Goal: Book appointment/travel/reservation

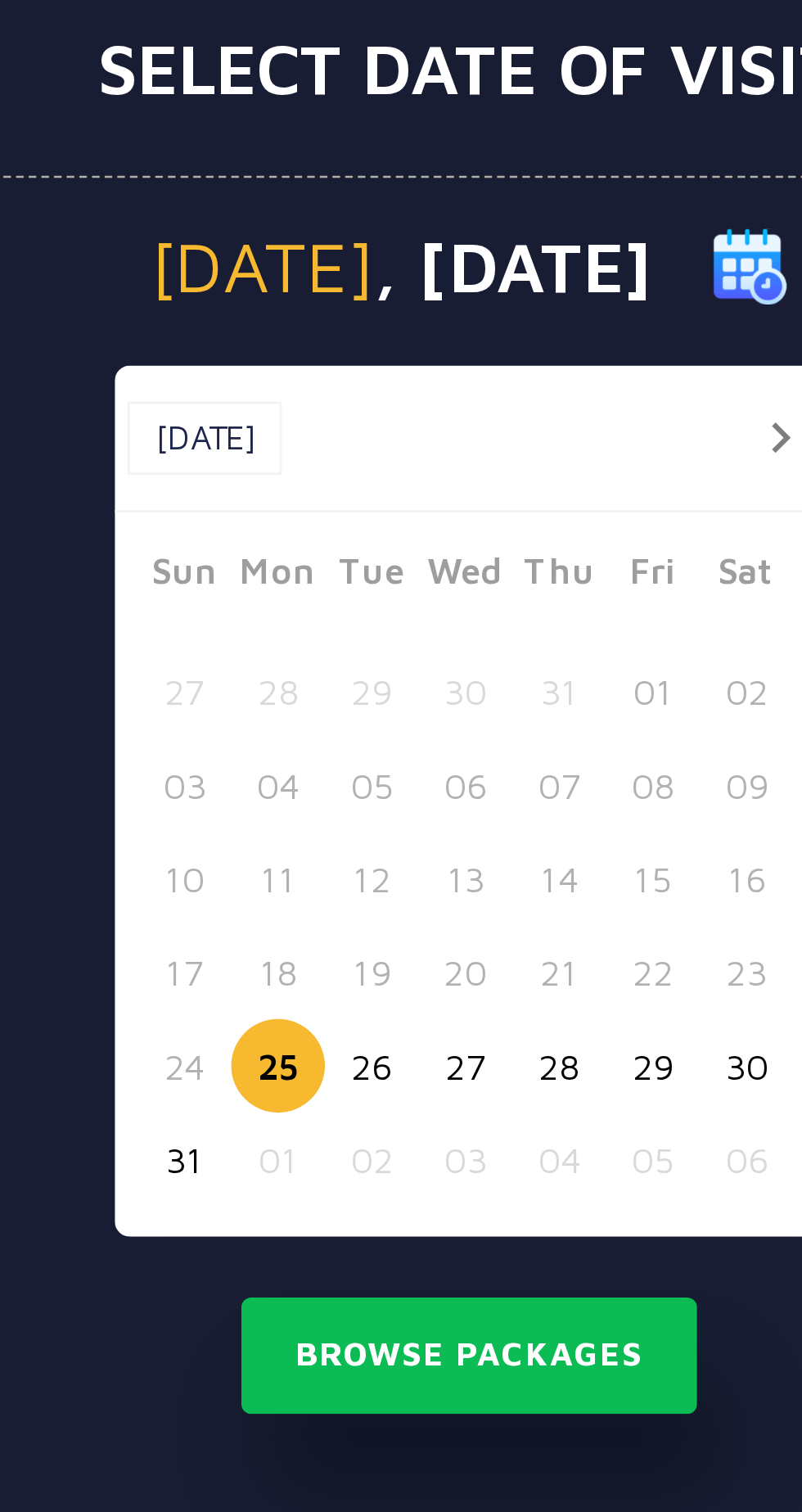
click at [365, 857] on button "26" at bounding box center [370, 861] width 30 height 30
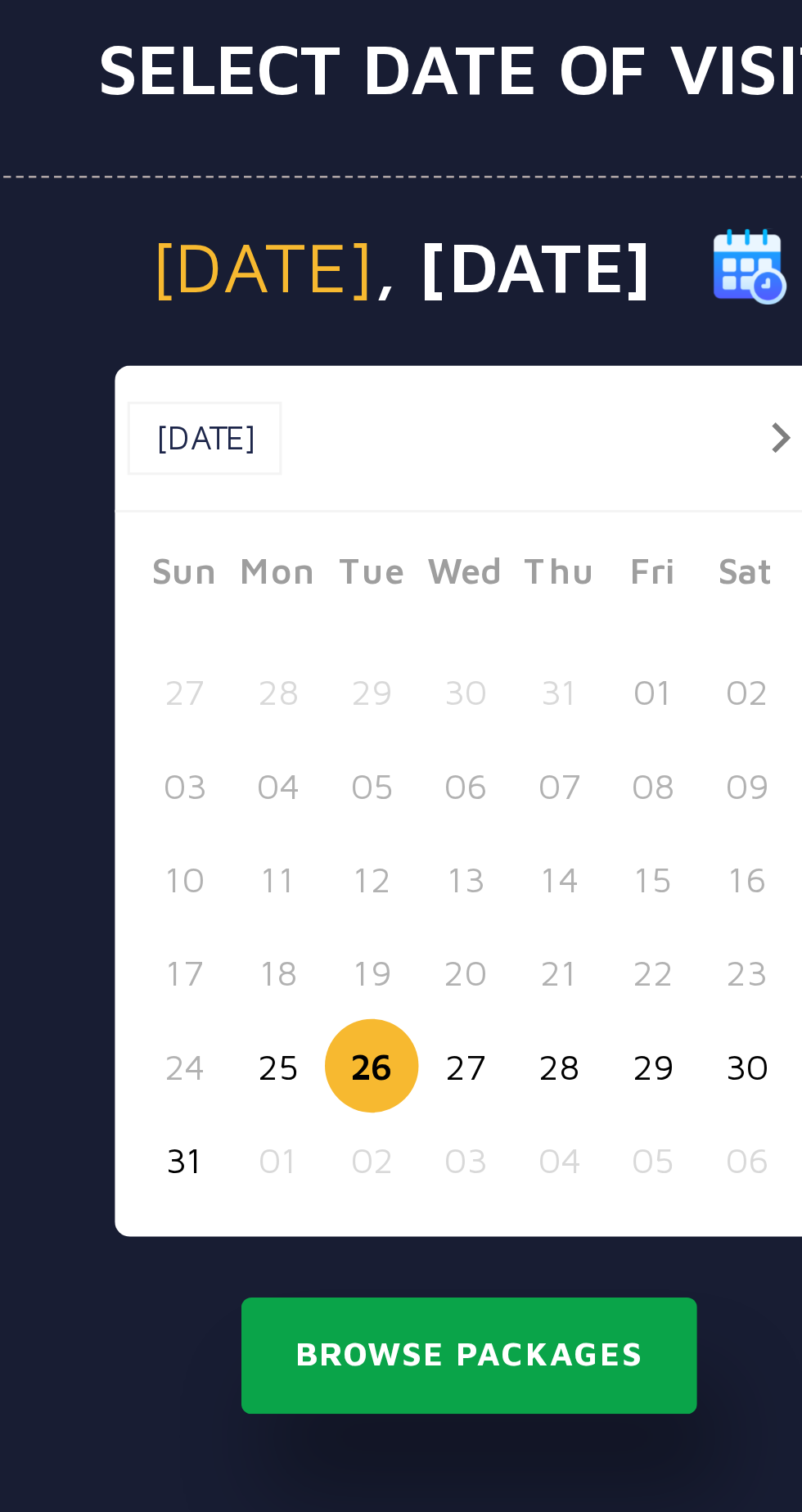
click at [366, 955] on button "Browse Packages" at bounding box center [401, 955] width 147 height 38
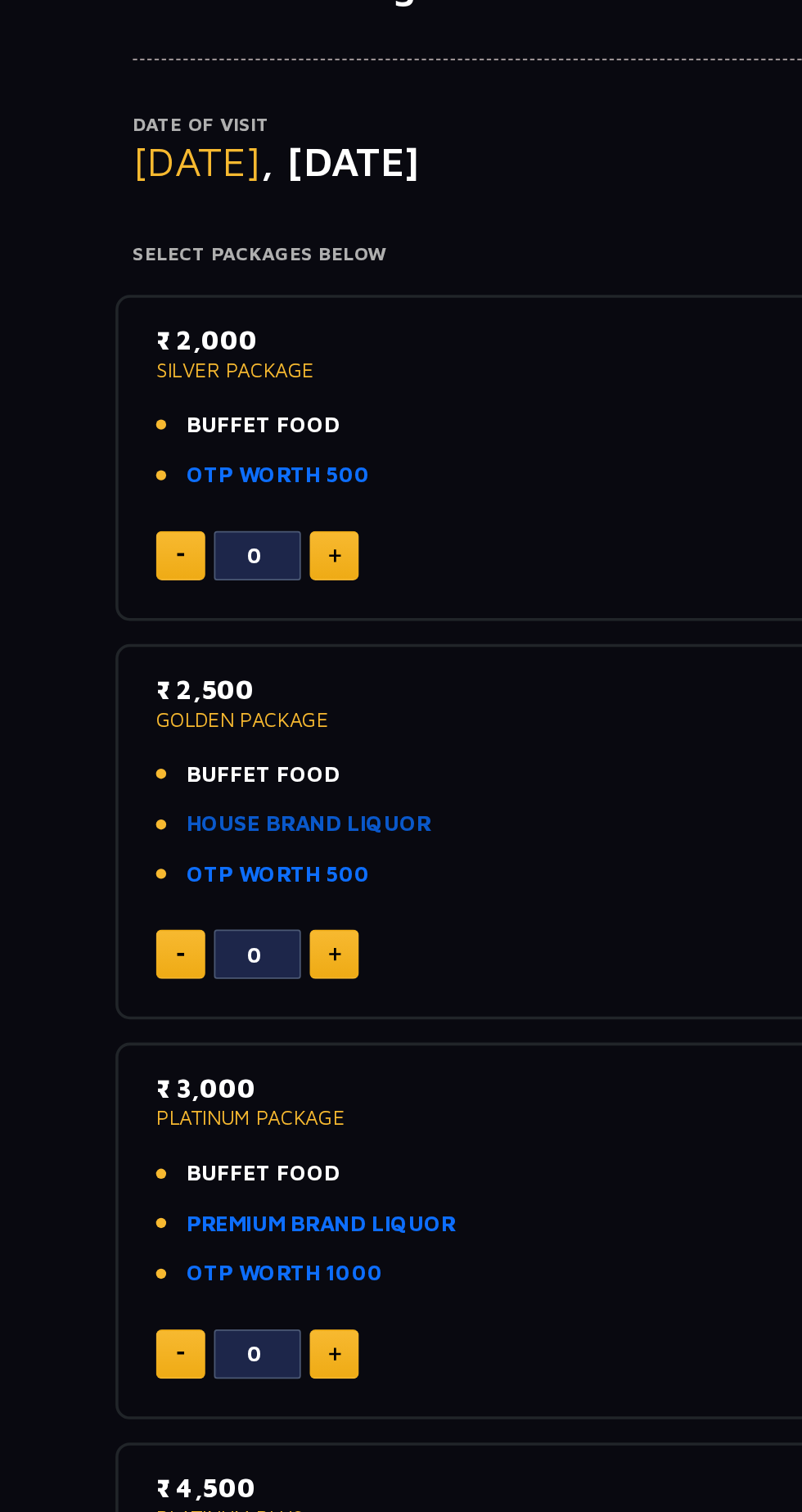
click at [257, 612] on link "HOUSE BRAND LIQUOR" at bounding box center [216, 612] width 139 height 18
click at [266, 608] on link "HOUSE BRAND LIQUOR" at bounding box center [216, 612] width 139 height 18
click at [175, 610] on link "HOUSE BRAND LIQUOR" at bounding box center [216, 612] width 139 height 18
